Goal: Navigation & Orientation: Find specific page/section

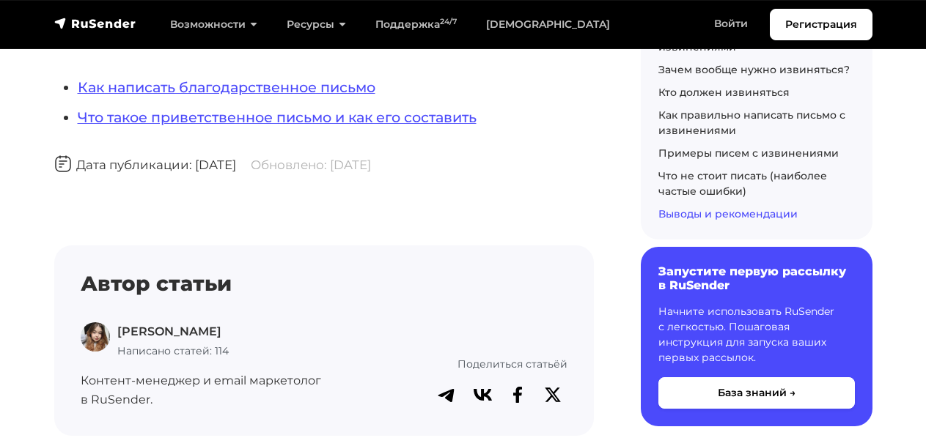
scroll to position [15753, 0]
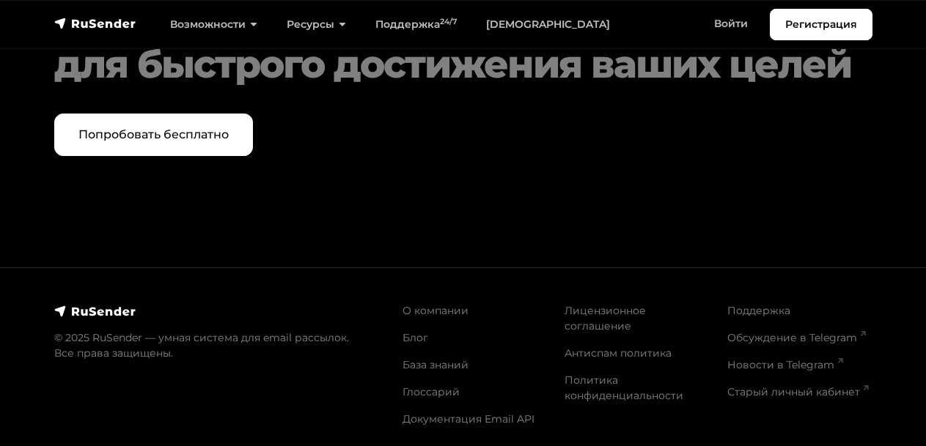
scroll to position [8687, 0]
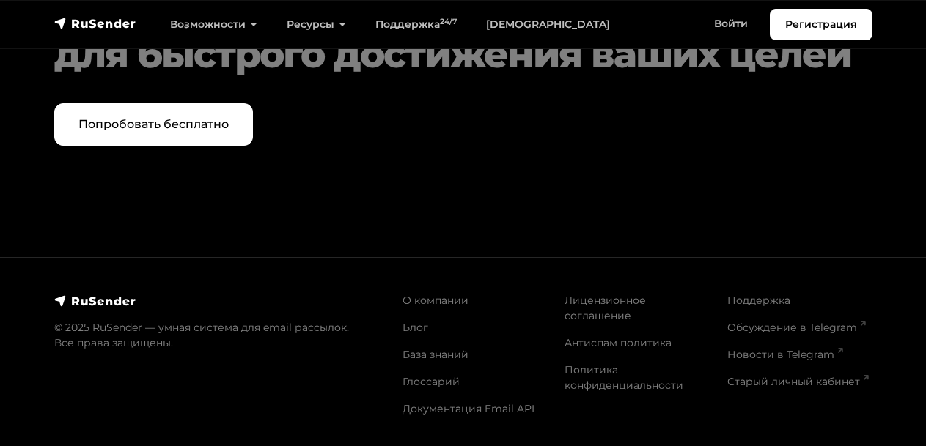
click at [65, 309] on img at bounding box center [95, 301] width 82 height 15
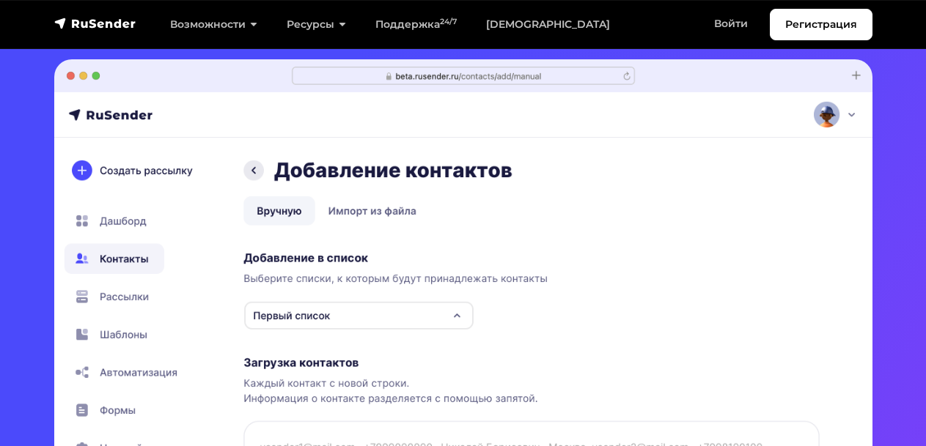
scroll to position [316, 0]
